Goal: Book appointment/travel/reservation

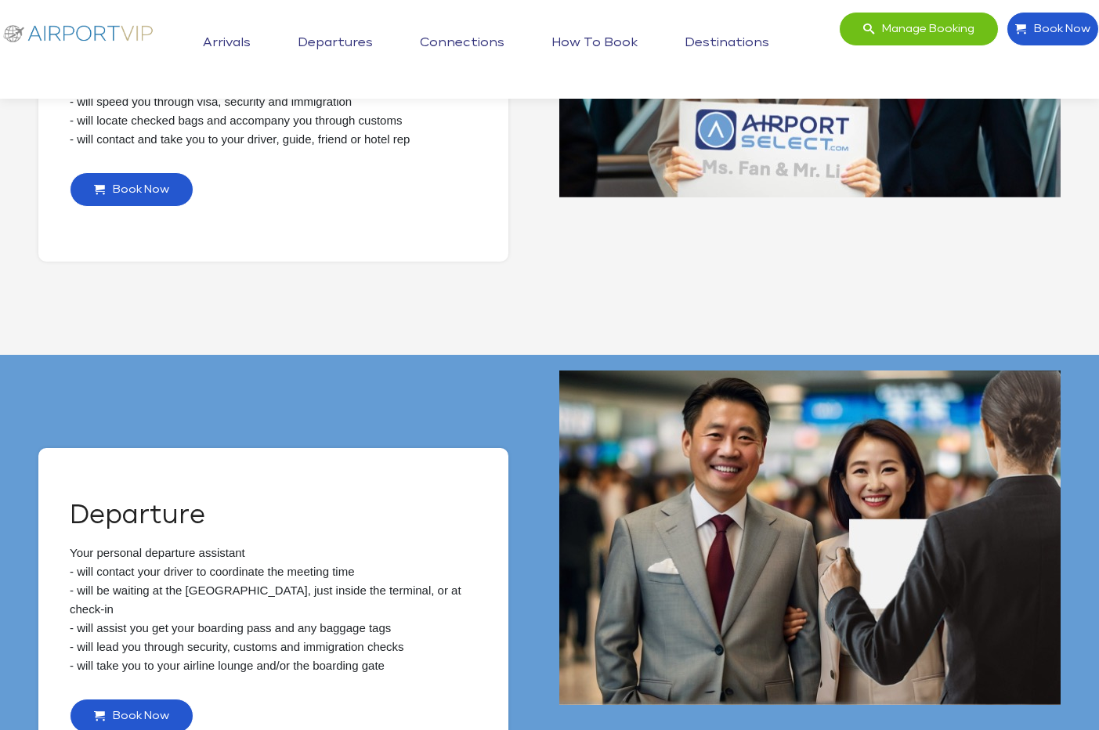
scroll to position [752, 0]
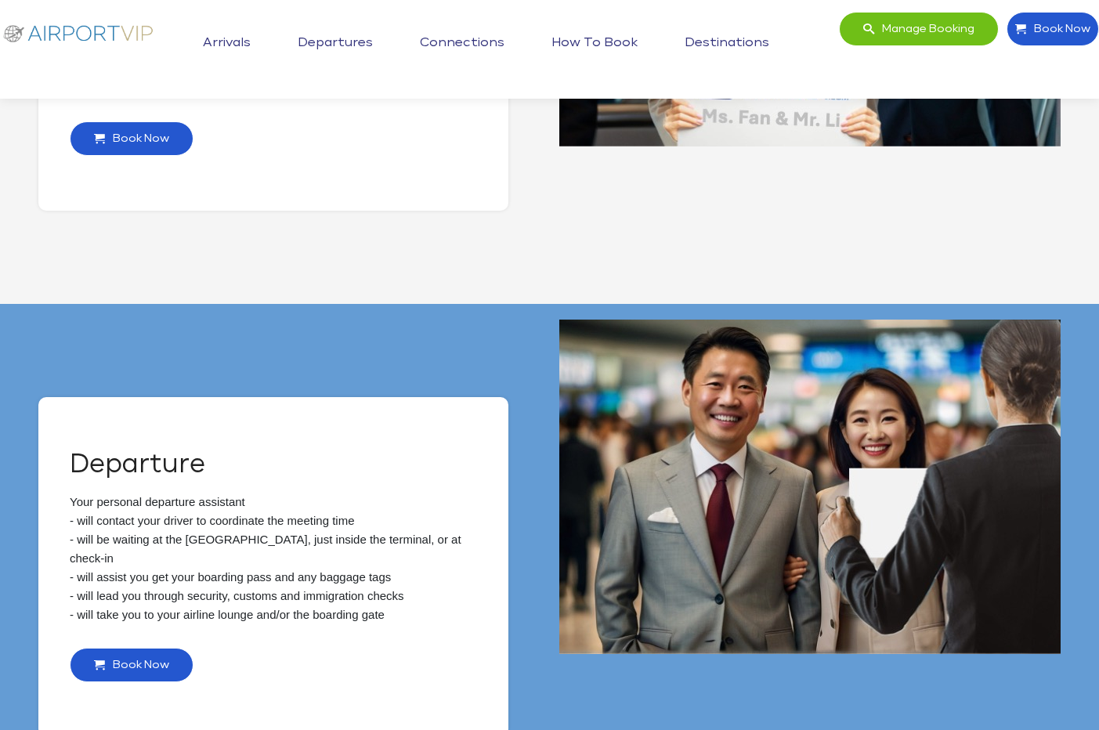
drag, startPoint x: 158, startPoint y: 460, endPoint x: 610, endPoint y: 238, distance: 503.5
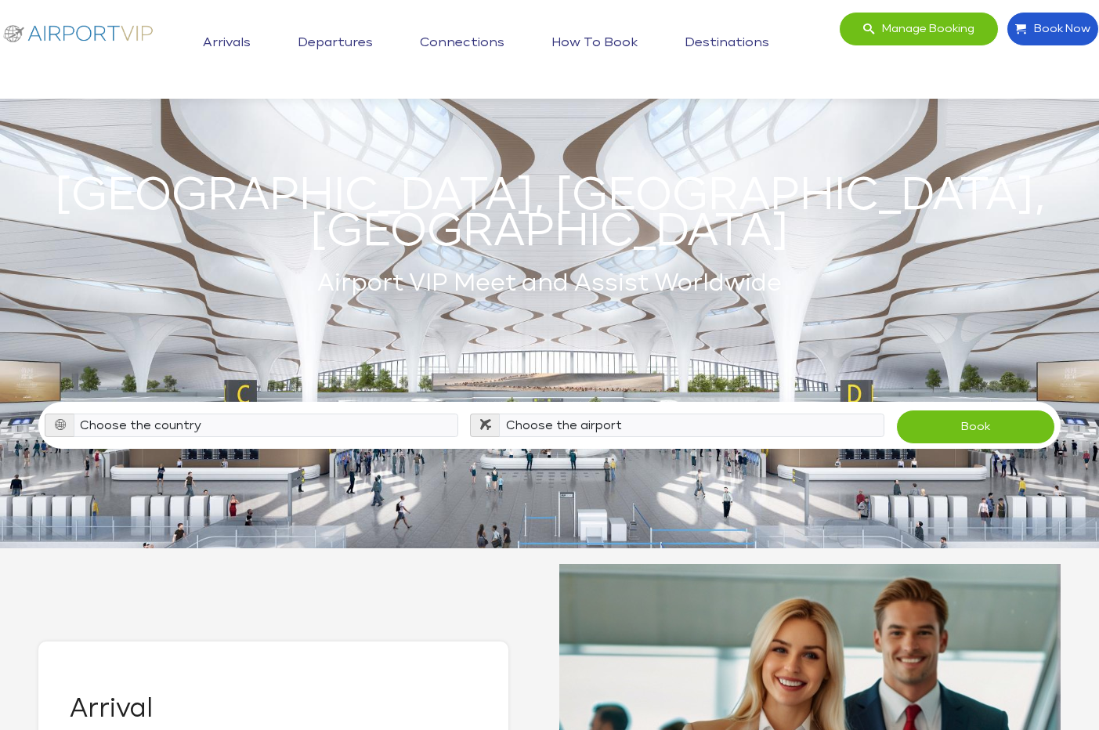
scroll to position [751, 0]
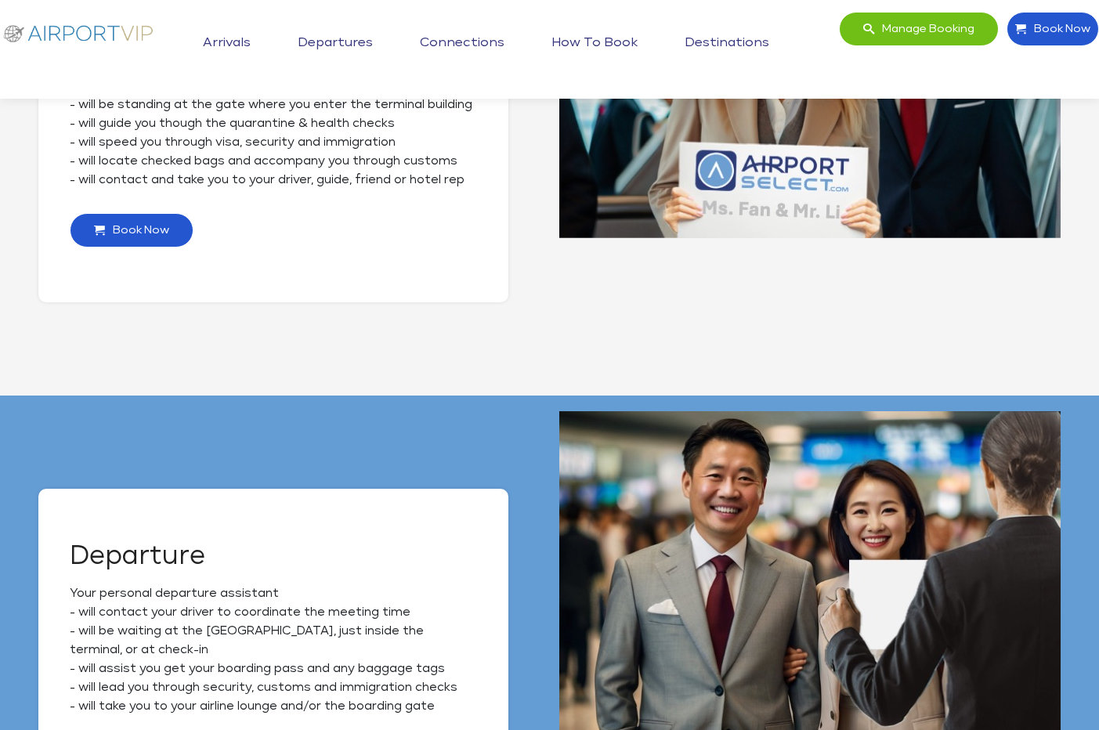
scroll to position [752, 0]
